Goal: Task Accomplishment & Management: Manage account settings

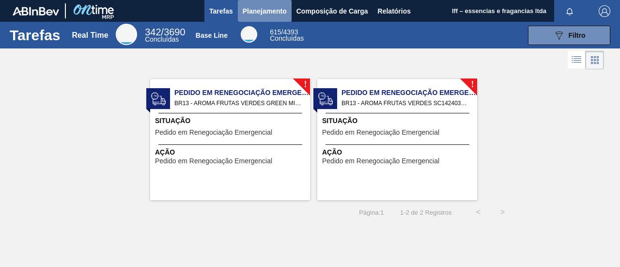
click at [270, 11] on span "Planejamento" at bounding box center [265, 11] width 44 height 12
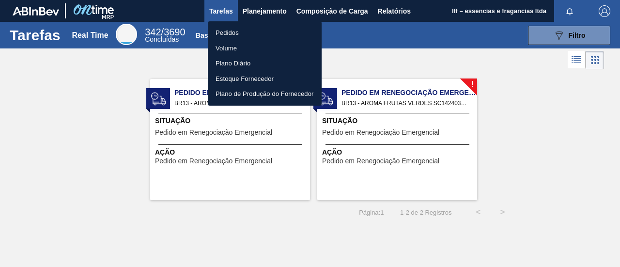
click at [231, 31] on li "Pedidos" at bounding box center [265, 33] width 114 height 16
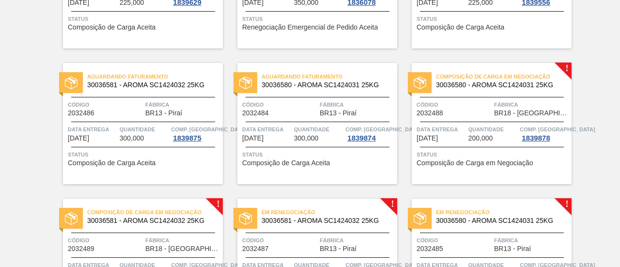
scroll to position [557, 0]
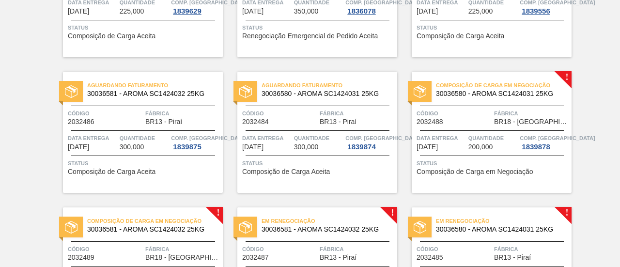
click at [491, 90] on span "Composição de Carga em Negociação" at bounding box center [504, 85] width 136 height 10
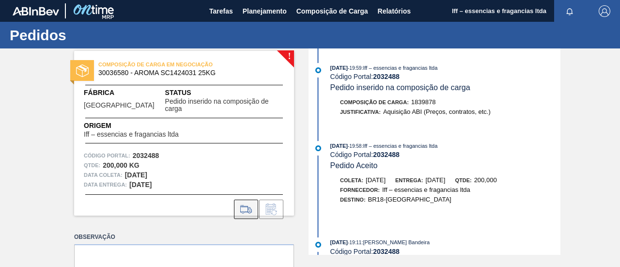
click at [247, 203] on icon at bounding box center [246, 209] width 16 height 12
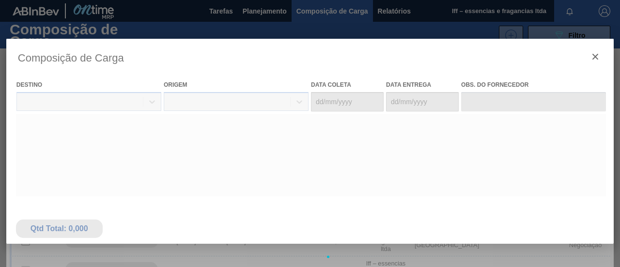
type coleta "[DATE]"
type entrega "[DATE]"
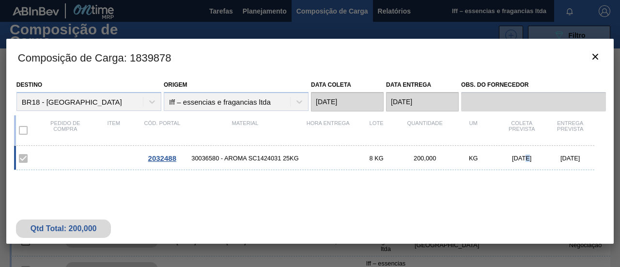
click at [520, 195] on div "2032488 30036580 - AROMA SC1424031 25KG 8 KG 200,000 KG 24/11/2025 26/11/2025" at bounding box center [308, 196] width 588 height 101
click at [594, 53] on icon "botão de ícone" at bounding box center [596, 57] width 12 height 12
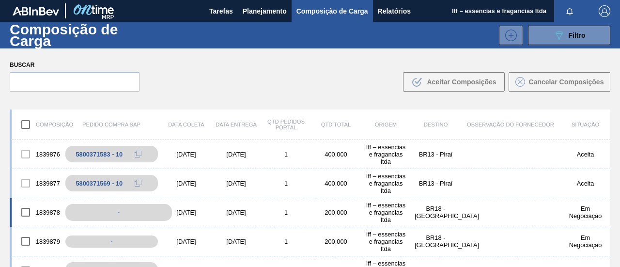
click at [117, 212] on div "-" at bounding box center [118, 212] width 107 height 17
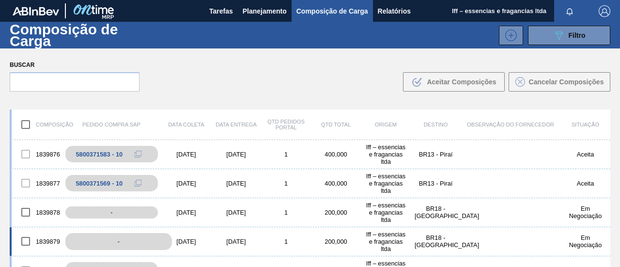
click at [115, 241] on div "-" at bounding box center [118, 241] width 107 height 17
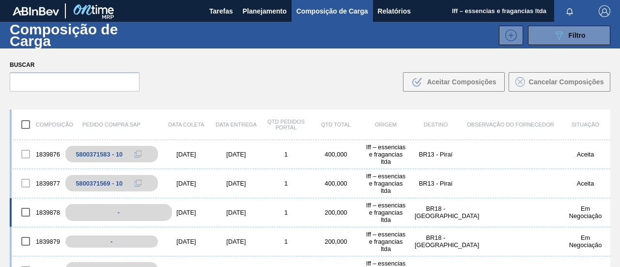
click at [121, 213] on div "-" at bounding box center [118, 212] width 107 height 17
click at [191, 153] on div "[DATE]" at bounding box center [186, 154] width 50 height 7
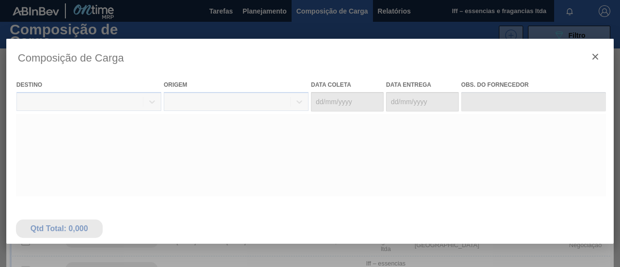
type coleta "[DATE]"
type entrega "[DATE]"
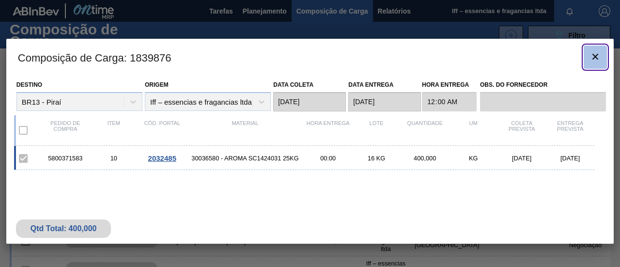
click at [593, 53] on icon "botão de ícone" at bounding box center [596, 57] width 12 height 12
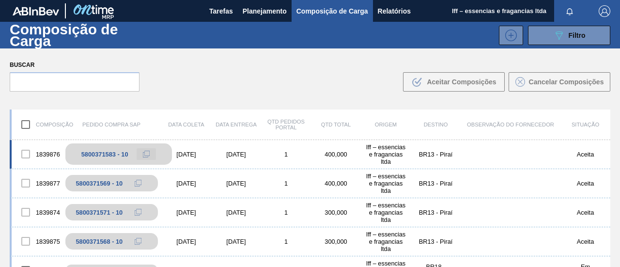
click at [147, 152] on icon at bounding box center [146, 154] width 7 height 7
click at [173, 154] on div "[DATE]" at bounding box center [186, 154] width 50 height 7
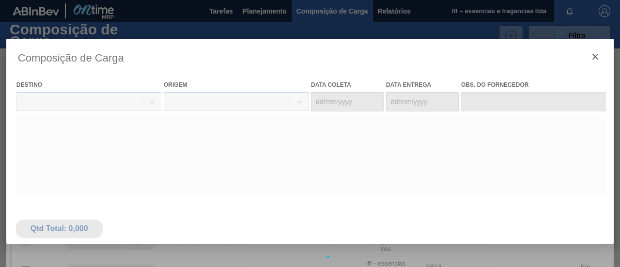
type coleta "[DATE]"
type entrega "[DATE]"
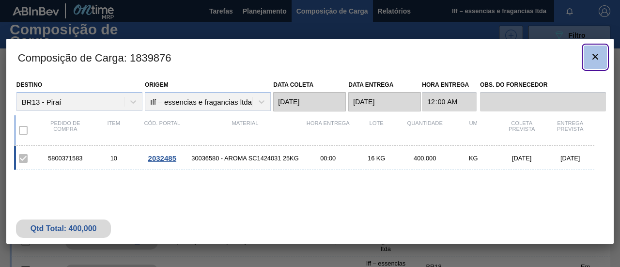
click at [602, 54] on button "botão de ícone" at bounding box center [595, 57] width 23 height 23
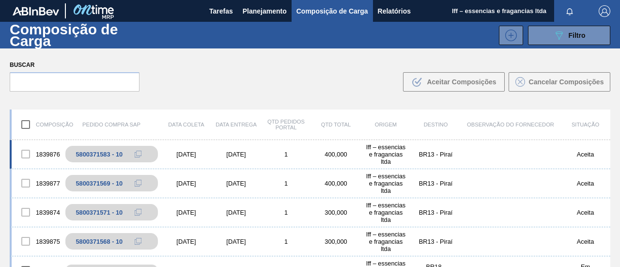
click at [23, 154] on div at bounding box center [26, 154] width 20 height 20
click at [44, 152] on div "1839876" at bounding box center [37, 154] width 50 height 20
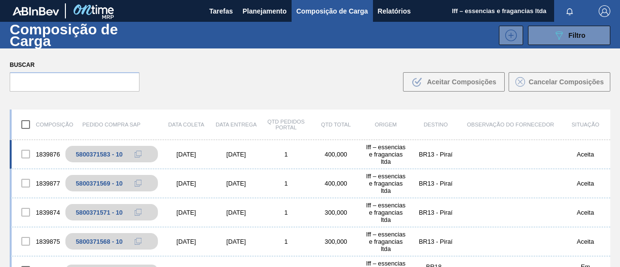
drag, startPoint x: 316, startPoint y: 144, endPoint x: 325, endPoint y: 144, distance: 8.2
click at [317, 144] on div "1839876 5800371583 - 10 02/12/2025 04/12/2025 1 400,000 Iff – essencias e fraga…" at bounding box center [310, 154] width 601 height 29
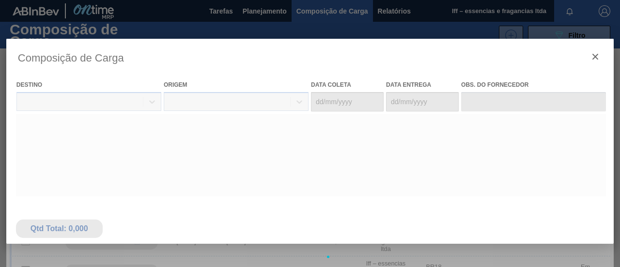
type coleta "[DATE]"
type entrega "[DATE]"
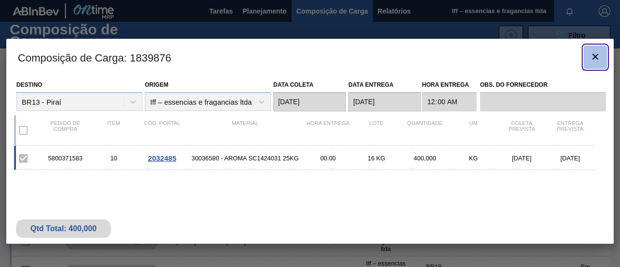
click at [593, 62] on icon "botão de ícone" at bounding box center [596, 57] width 12 height 12
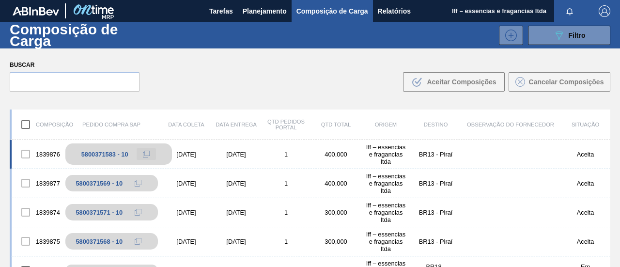
click at [138, 154] on button at bounding box center [146, 154] width 19 height 12
click at [99, 155] on div "5800371583 - 10" at bounding box center [104, 154] width 47 height 7
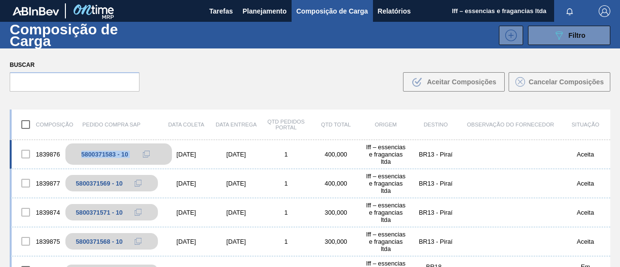
click at [99, 155] on div "5800371583 - 10" at bounding box center [104, 154] width 47 height 7
click at [190, 157] on div "1839876 5800371583 - 10 02/12/2025 04/12/2025 1 400,000 Iff – essencias e fraga…" at bounding box center [310, 154] width 601 height 29
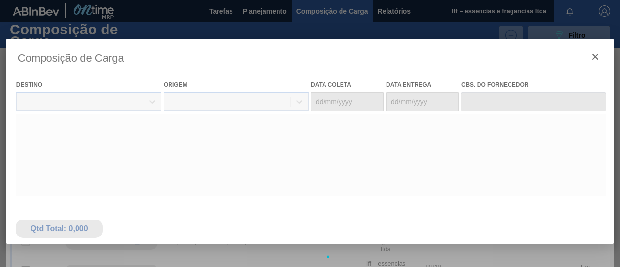
click at [189, 155] on div at bounding box center [309, 257] width 607 height 436
type coleta "[DATE]"
type entrega "[DATE]"
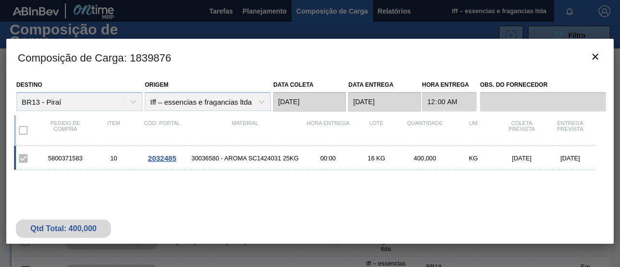
click at [161, 157] on span "2032485" at bounding box center [162, 158] width 28 height 8
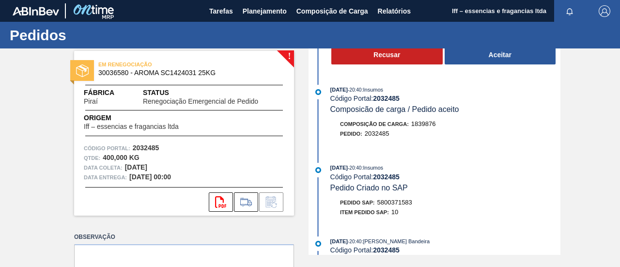
scroll to position [48, 0]
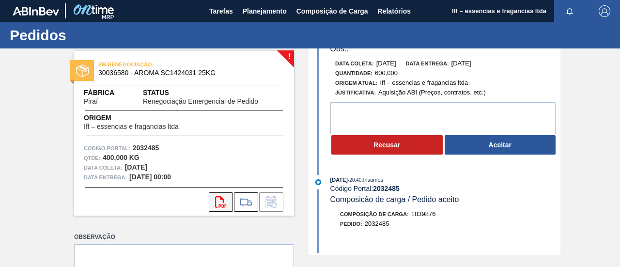
click at [218, 199] on icon "svg{fill:#ff0000}" at bounding box center [221, 202] width 12 height 12
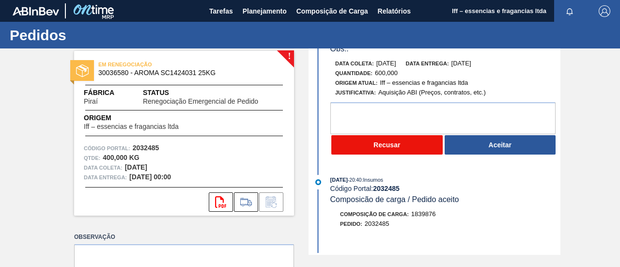
scroll to position [0, 0]
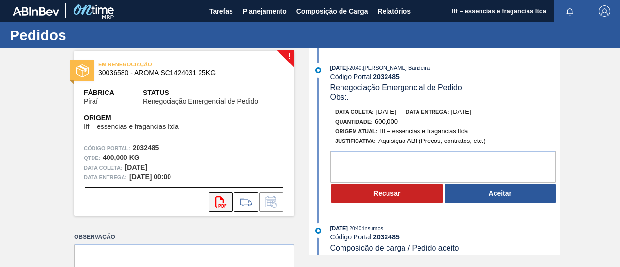
click at [223, 202] on icon at bounding box center [220, 202] width 11 height 12
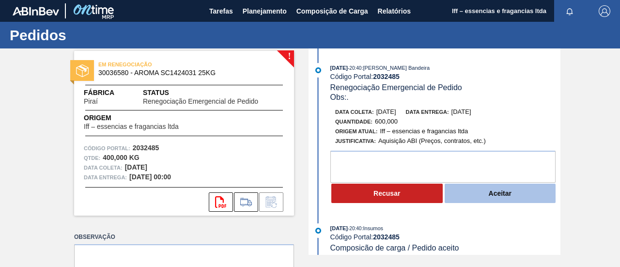
click at [504, 192] on button "Aceitar" at bounding box center [500, 193] width 111 height 19
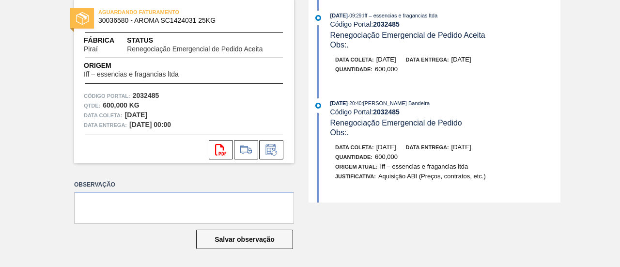
scroll to position [52, 0]
click at [227, 148] on button "svg{fill:#ff0000}" at bounding box center [221, 149] width 24 height 19
click at [246, 151] on icon at bounding box center [246, 150] width 16 height 12
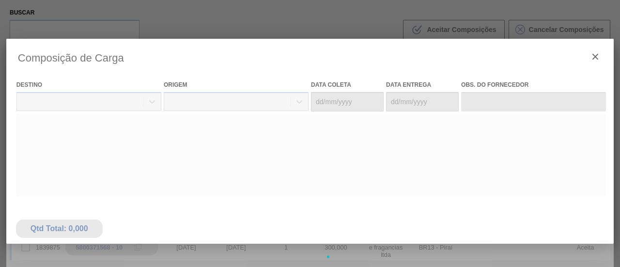
type coleta "[DATE]"
type entrega "[DATE]"
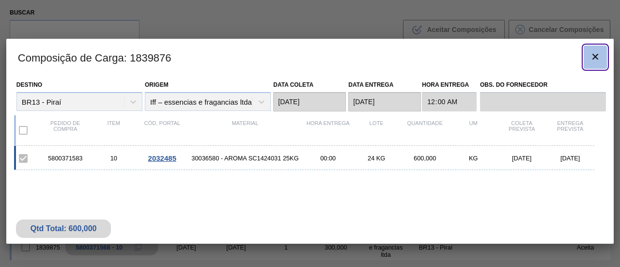
click at [599, 51] on icon "botão de ícone" at bounding box center [596, 57] width 12 height 12
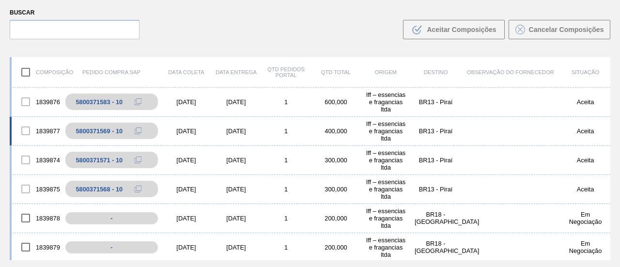
click at [45, 130] on div "1839877" at bounding box center [37, 131] width 50 height 20
click at [99, 131] on div "5800371569 - 10" at bounding box center [104, 130] width 47 height 7
click at [137, 130] on button at bounding box center [146, 131] width 19 height 12
click at [81, 132] on div "5800371569 - 10" at bounding box center [104, 130] width 47 height 7
click at [183, 128] on div "[DATE]" at bounding box center [186, 130] width 50 height 7
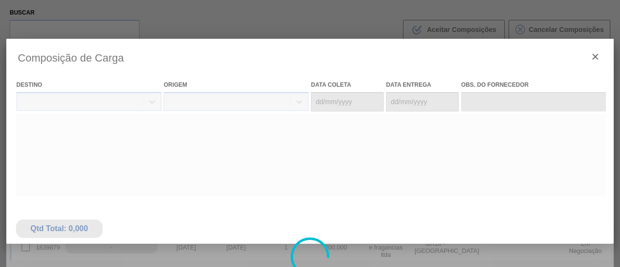
click at [115, 127] on div at bounding box center [309, 257] width 607 height 436
type coleta "[DATE]"
type entrega "[DATE]"
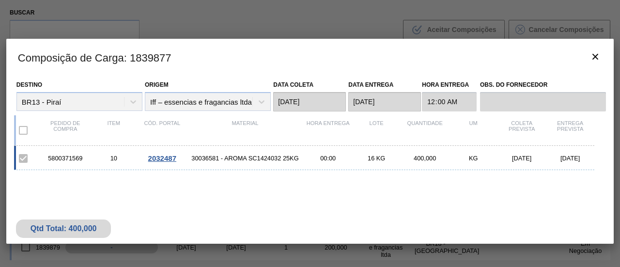
click at [158, 154] on div "5800371569 10 2032487 30036581 - AROMA SC1424032 25KG 00:00 16 KG 400,000 KG 02…" at bounding box center [304, 158] width 580 height 24
click at [157, 154] on div "5800371569 10 2032487 30036581 - AROMA SC1424032 25KG 00:00 16 KG 400,000 KG 02…" at bounding box center [304, 158] width 580 height 24
click at [163, 157] on span "2032487" at bounding box center [162, 158] width 28 height 8
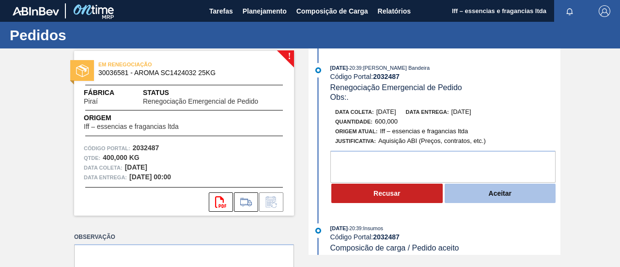
click at [496, 190] on button "Aceitar" at bounding box center [500, 193] width 111 height 19
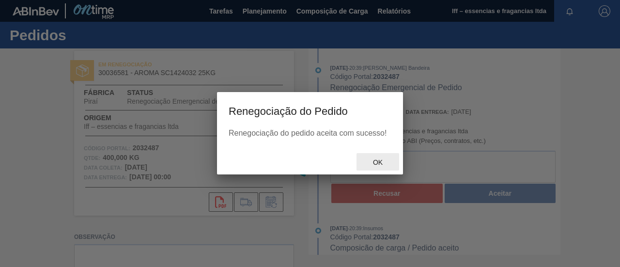
click at [375, 160] on span "Ok" at bounding box center [377, 162] width 25 height 8
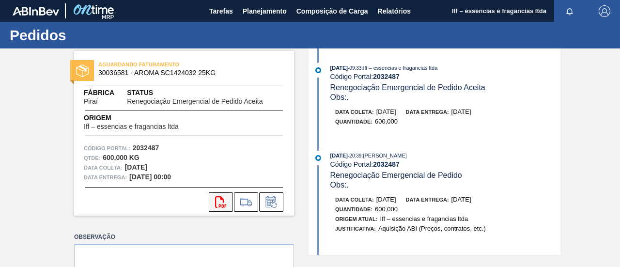
click at [223, 202] on icon "svg{fill:#ff0000}" at bounding box center [221, 202] width 12 height 12
click at [248, 200] on icon at bounding box center [246, 202] width 16 height 12
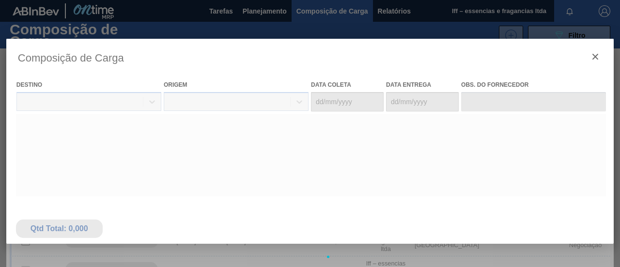
type coleta "[DATE]"
type entrega "[DATE]"
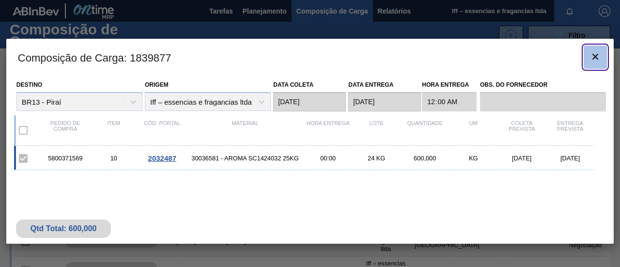
click at [594, 57] on icon "botão de ícone" at bounding box center [595, 57] width 6 height 6
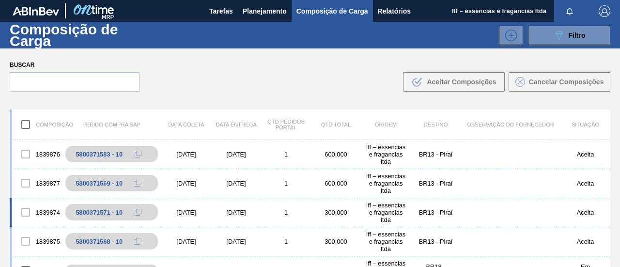
click at [181, 204] on div "1839874 5800371571 - 10 24/11/2025 26/11/2025 1 300,000 Iff – essencias e fraga…" at bounding box center [310, 212] width 601 height 29
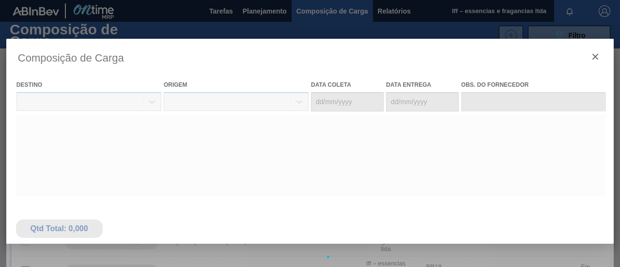
type coleta "[DATE]"
type entrega "[DATE]"
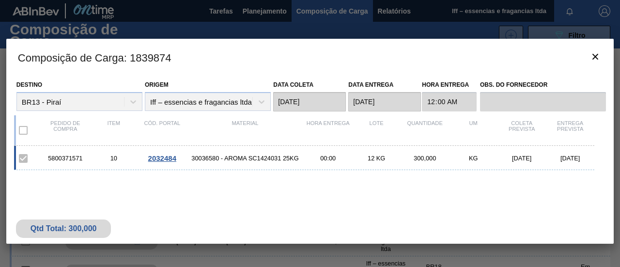
click at [165, 157] on span "2032484" at bounding box center [162, 158] width 28 height 8
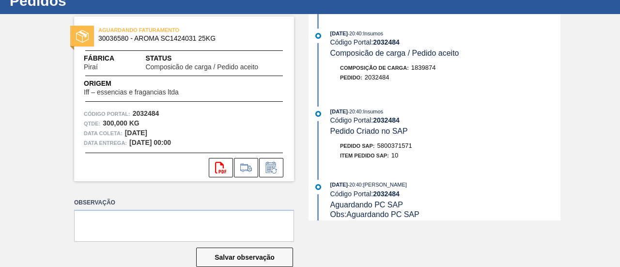
scroll to position [48, 0]
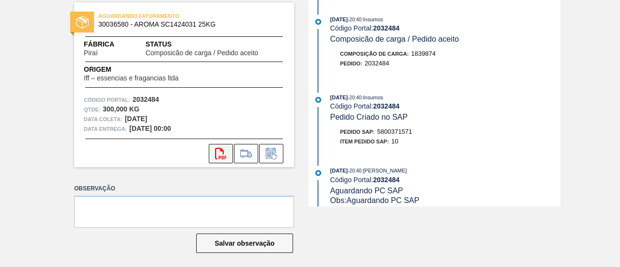
click at [219, 151] on icon "svg{fill:#ff0000}" at bounding box center [221, 154] width 12 height 12
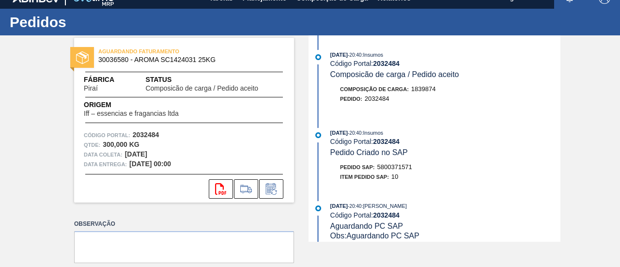
scroll to position [0, 0]
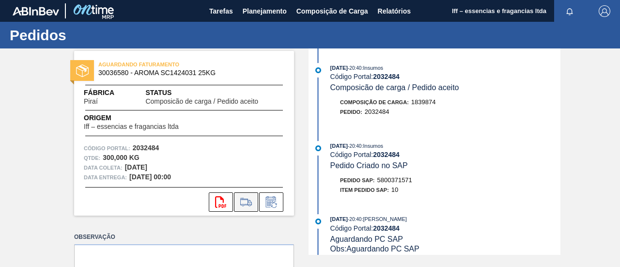
click at [251, 206] on icon at bounding box center [246, 202] width 16 height 12
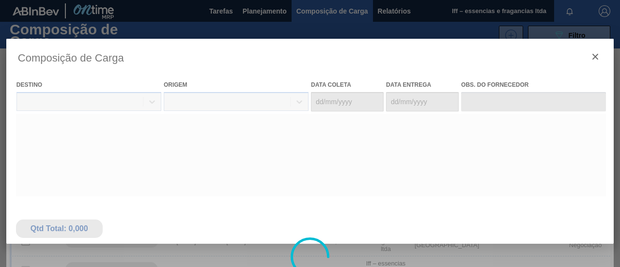
type coleta "[DATE]"
type entrega "[DATE]"
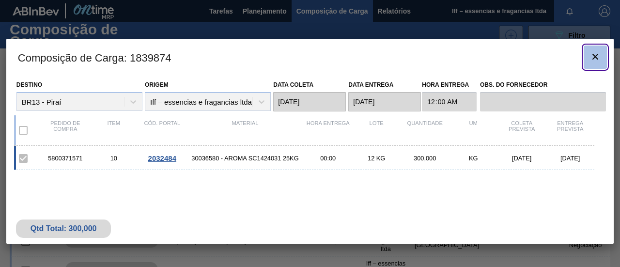
click at [595, 51] on icon "botão de ícone" at bounding box center [596, 57] width 12 height 12
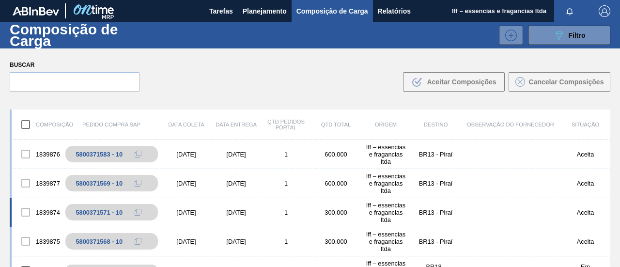
scroll to position [48, 0]
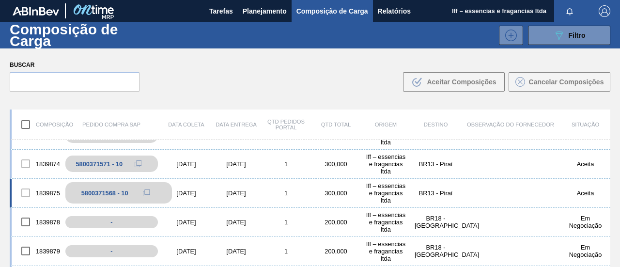
click at [110, 191] on div "5800371568 - 10" at bounding box center [104, 192] width 47 height 7
click at [188, 189] on div "1839875 5800371568 - 10 24/11/2025 26/11/2025 1 300,000 Iff – essencias e fraga…" at bounding box center [310, 193] width 601 height 29
click at [95, 190] on div "5800371568 - 10" at bounding box center [104, 192] width 47 height 7
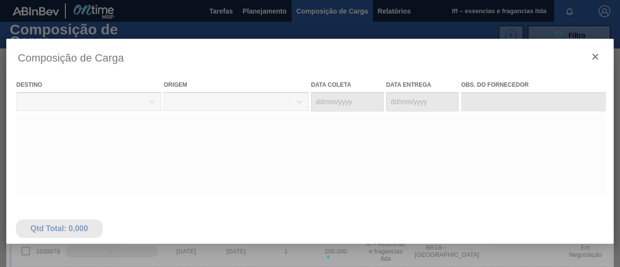
type coleta "[DATE]"
type entrega "[DATE]"
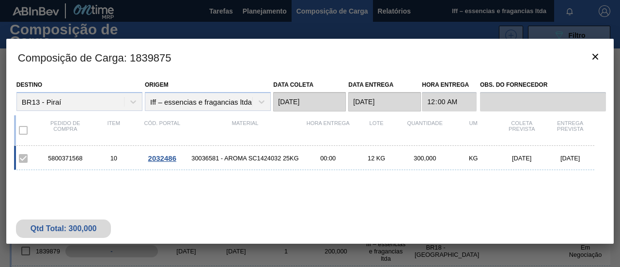
click at [161, 158] on span "2032486" at bounding box center [162, 158] width 28 height 8
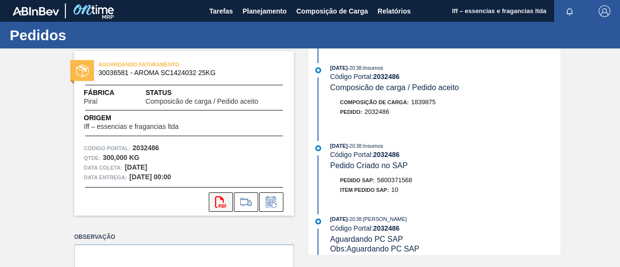
click at [218, 196] on icon at bounding box center [220, 202] width 11 height 12
click at [221, 204] on icon at bounding box center [220, 202] width 11 height 12
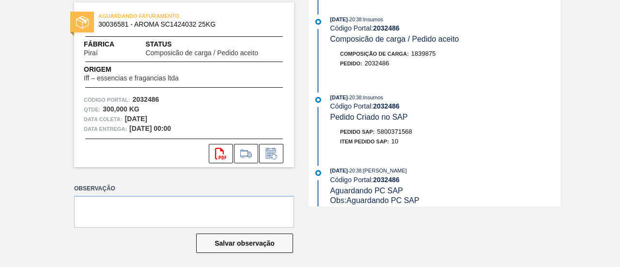
scroll to position [52, 0]
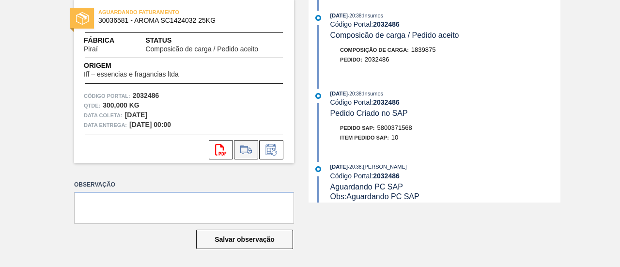
click at [247, 145] on icon at bounding box center [246, 150] width 16 height 12
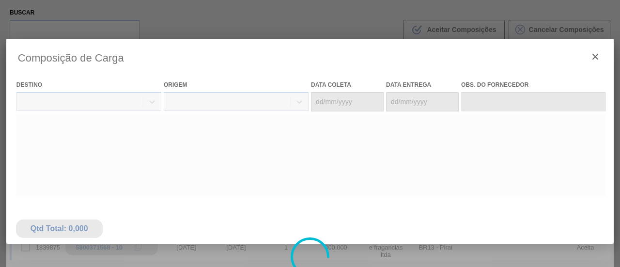
type coleta "[DATE]"
type entrega "[DATE]"
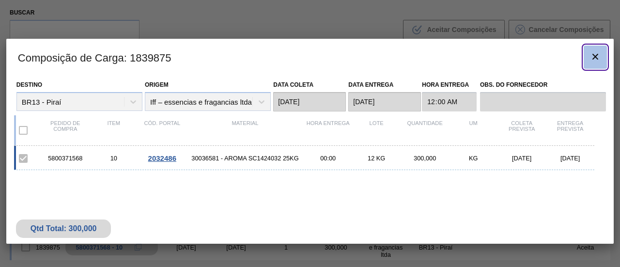
click at [597, 55] on icon "botão de ícone" at bounding box center [595, 57] width 6 height 6
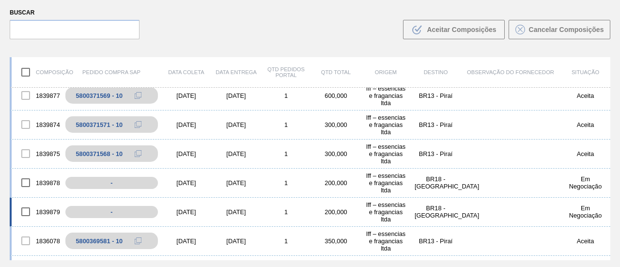
scroll to position [48, 0]
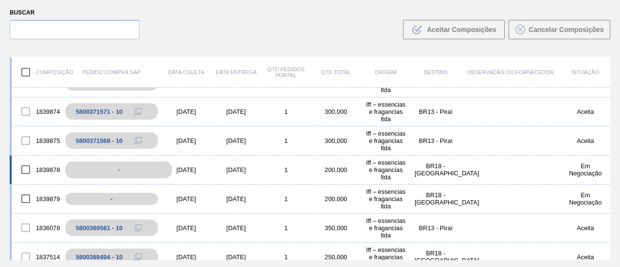
click at [120, 168] on div "-" at bounding box center [118, 169] width 107 height 17
click at [124, 168] on div "-" at bounding box center [118, 169] width 107 height 17
click at [191, 170] on div "[DATE]" at bounding box center [186, 169] width 50 height 7
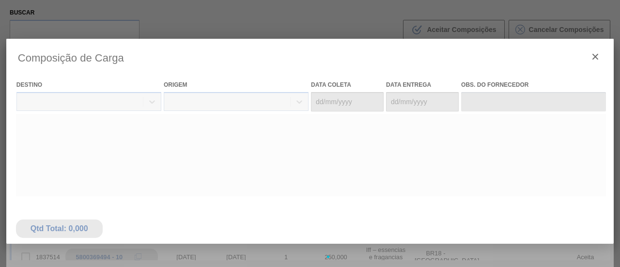
type coleta "[DATE]"
type entrega "[DATE]"
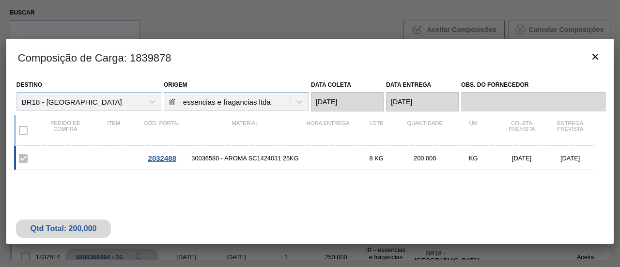
click at [172, 157] on span "2032488" at bounding box center [162, 158] width 28 height 8
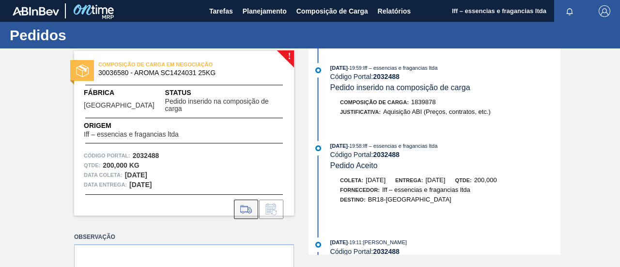
click at [248, 203] on icon at bounding box center [246, 209] width 16 height 12
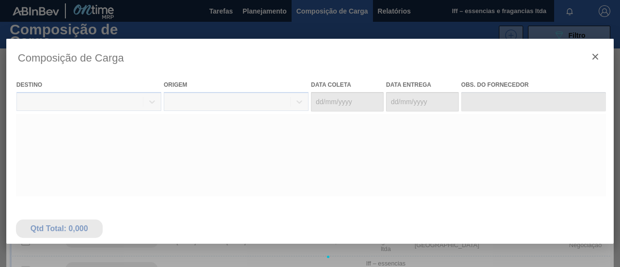
type coleta "[DATE]"
type entrega "[DATE]"
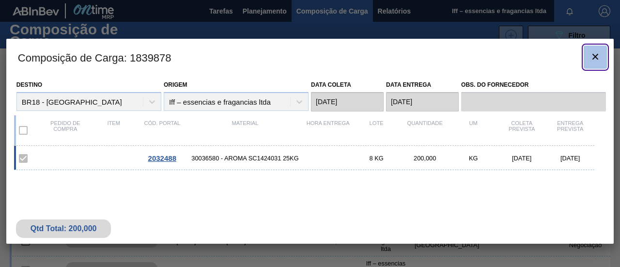
click at [598, 52] on icon "botão de ícone" at bounding box center [596, 57] width 12 height 12
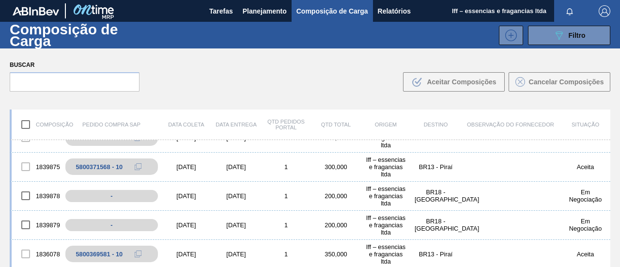
scroll to position [97, 0]
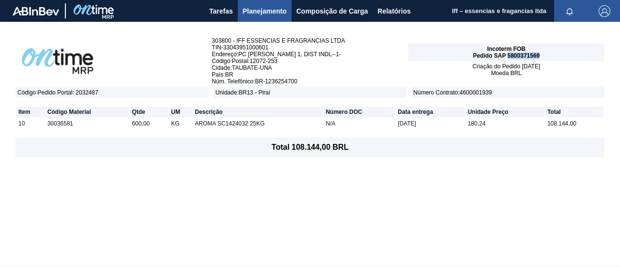
drag, startPoint x: 507, startPoint y: 55, endPoint x: 531, endPoint y: 50, distance: 25.3
click at [541, 55] on div "Incoterm FOB Pedido SAP 5800371569" at bounding box center [506, 52] width 196 height 17
copy span "5800371569"
drag, startPoint x: 78, startPoint y: 123, endPoint x: 43, endPoint y: 123, distance: 34.9
click at [43, 123] on tr "10 30036580 300,00 KG AROMA SC1424031 25KG N/A [DATE] 81,98 24.594,00" at bounding box center [309, 123] width 587 height 11
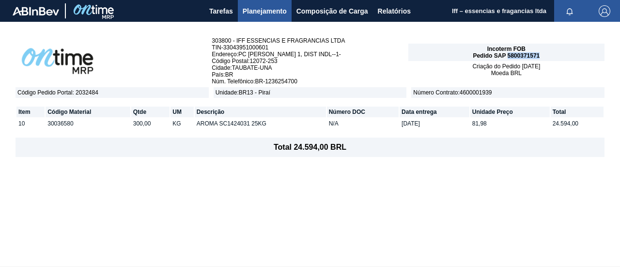
drag, startPoint x: 510, startPoint y: 53, endPoint x: 529, endPoint y: 56, distance: 19.5
click at [542, 57] on div "Incoterm FOB Pedido SAP 5800371571" at bounding box center [506, 52] width 196 height 17
copy span "5800371571"
click at [459, 91] on span "Número Contrato : 4600001939" at bounding box center [507, 92] width 193 height 11
drag, startPoint x: 461, startPoint y: 91, endPoint x: 503, endPoint y: 93, distance: 41.7
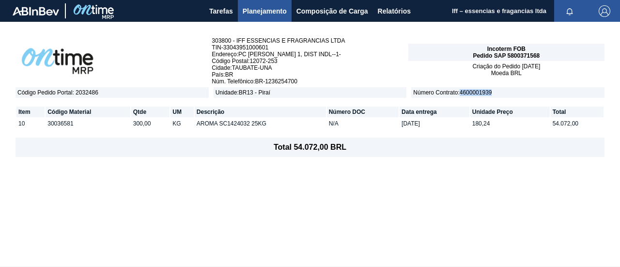
click at [503, 93] on span "Número Contrato : 4600001939" at bounding box center [507, 92] width 193 height 11
copy span "4600001939"
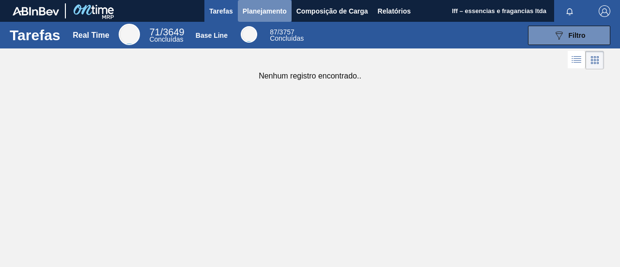
click at [270, 8] on span "Planejamento" at bounding box center [265, 11] width 44 height 12
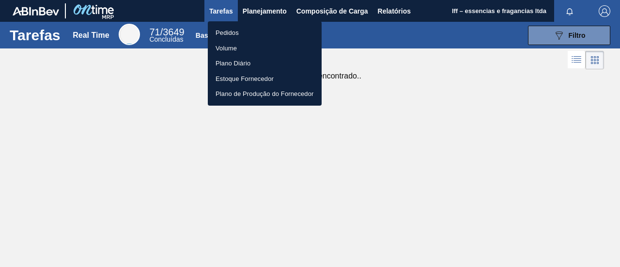
click at [243, 34] on li "Pedidos" at bounding box center [265, 33] width 114 height 16
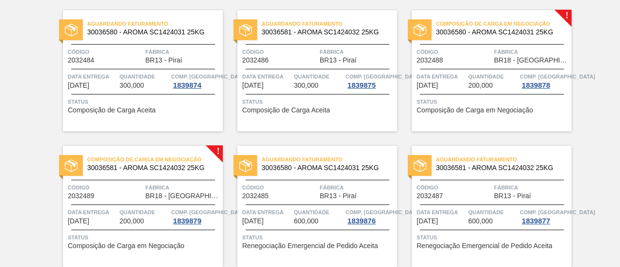
scroll to position [605, 0]
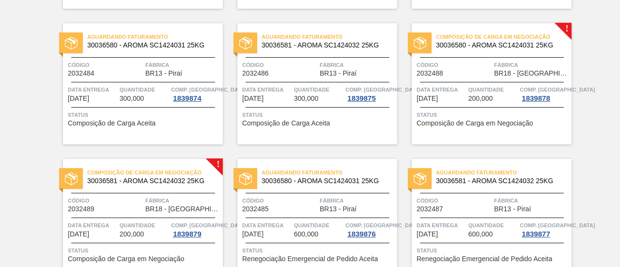
click at [467, 37] on span "Composição de Carga em Negociação" at bounding box center [504, 37] width 136 height 10
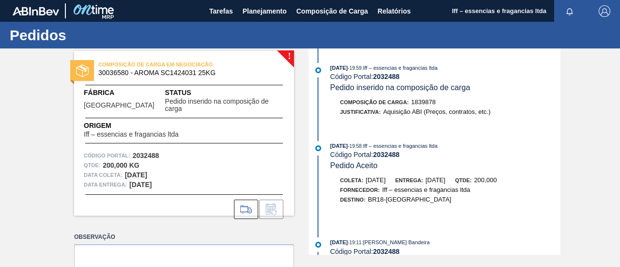
click at [212, 151] on div "Código Portal: 2032488" at bounding box center [184, 156] width 201 height 10
click at [287, 55] on div "COMPOSIÇÃO DE CARGA EM NEGOCIAÇÃO 30036580 - AROMA SC1424031 25KG Fábrica [GEOG…" at bounding box center [184, 133] width 220 height 165
click at [291, 55] on div "COMPOSIÇÃO DE CARGA EM NEGOCIAÇÃO 30036580 - AROMA SC1424031 25KG Fábrica [GEOG…" at bounding box center [184, 133] width 220 height 165
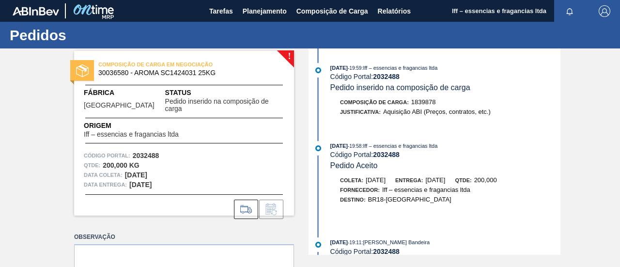
click at [362, 160] on div "[DATE] 19:58 : Iff – essencias e fragancias ltda Código Portal: 2032488 Pedido …" at bounding box center [445, 156] width 230 height 30
click at [287, 57] on div "COMPOSIÇÃO DE CARGA EM NEGOCIAÇÃO 30036580 - AROMA SC1424031 25KG Fábrica [GEOG…" at bounding box center [184, 133] width 220 height 165
click at [293, 56] on div "COMPOSIÇÃO DE CARGA EM NEGOCIAÇÃO 30036580 - AROMA SC1424031 25KG Fábrica [GEOG…" at bounding box center [184, 133] width 220 height 165
click at [288, 53] on div "COMPOSIÇÃO DE CARGA EM NEGOCIAÇÃO 30036580 - AROMA SC1424031 25KG Fábrica [GEOG…" at bounding box center [184, 133] width 220 height 165
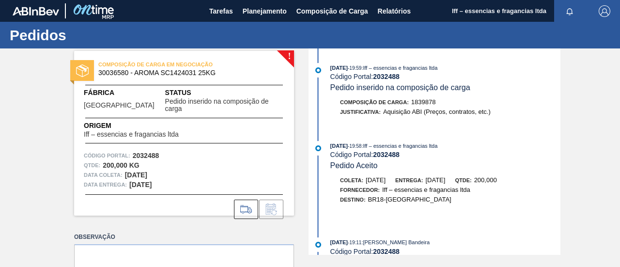
click at [288, 53] on div "COMPOSIÇÃO DE CARGA EM NEGOCIAÇÃO 30036580 - AROMA SC1424031 25KG Fábrica [GEOG…" at bounding box center [184, 133] width 220 height 165
click at [249, 203] on icon at bounding box center [246, 209] width 16 height 12
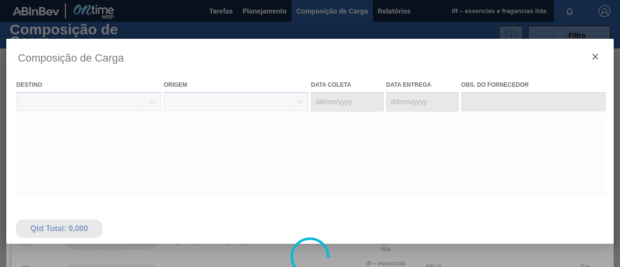
type coleta "[DATE]"
type entrega "[DATE]"
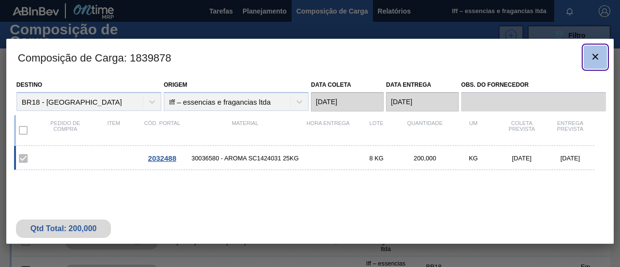
click at [598, 54] on icon "botão de ícone" at bounding box center [595, 57] width 6 height 6
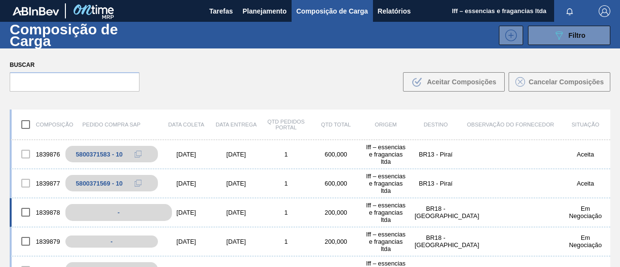
click at [117, 209] on div "-" at bounding box center [118, 212] width 107 height 17
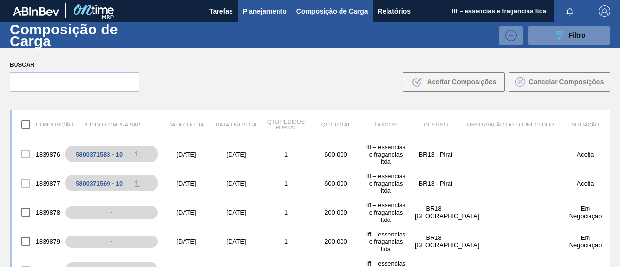
click at [280, 10] on span "Planejamento" at bounding box center [265, 11] width 44 height 12
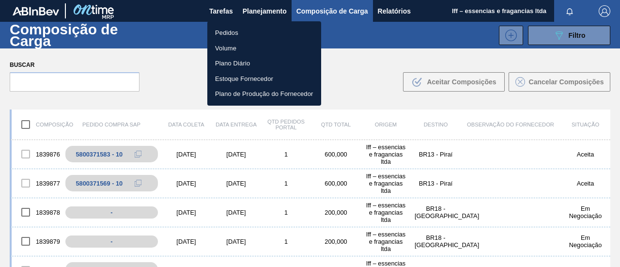
click at [231, 30] on li "Pedidos" at bounding box center [264, 33] width 114 height 16
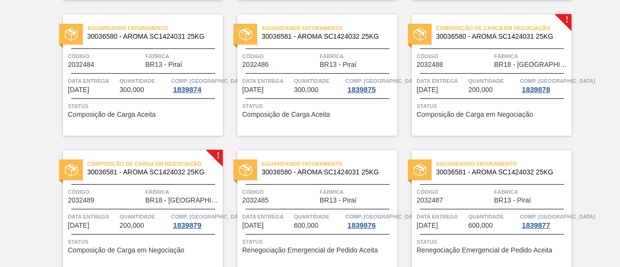
scroll to position [630, 0]
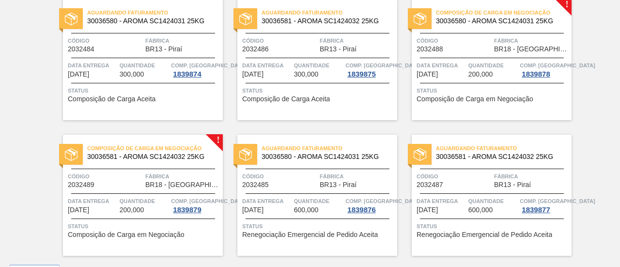
click at [167, 155] on span "30036581 - AROMA SC1424032 25KG" at bounding box center [151, 156] width 128 height 7
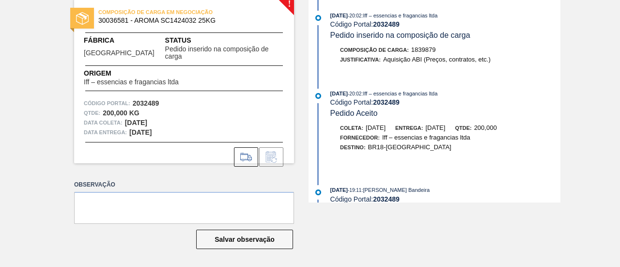
scroll to position [4, 0]
